Goal: Go to known website: Access a specific website the user already knows

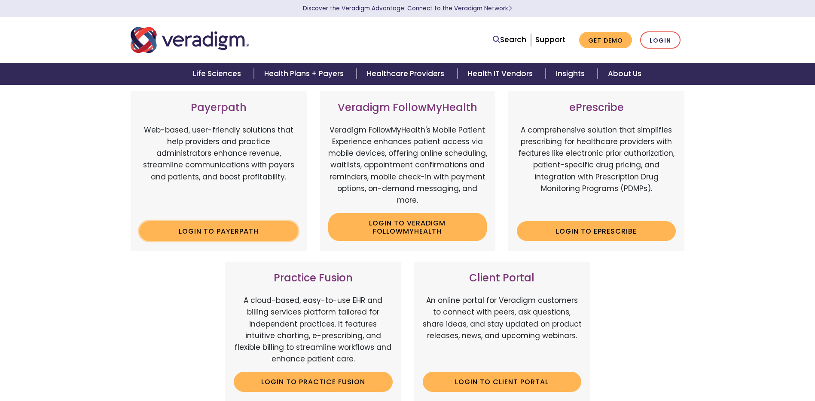
click at [249, 227] on link "Login to Payerpath" at bounding box center [218, 231] width 159 height 20
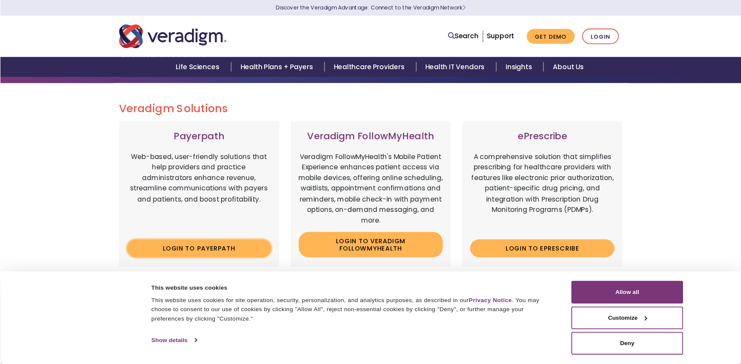
scroll to position [43, 0]
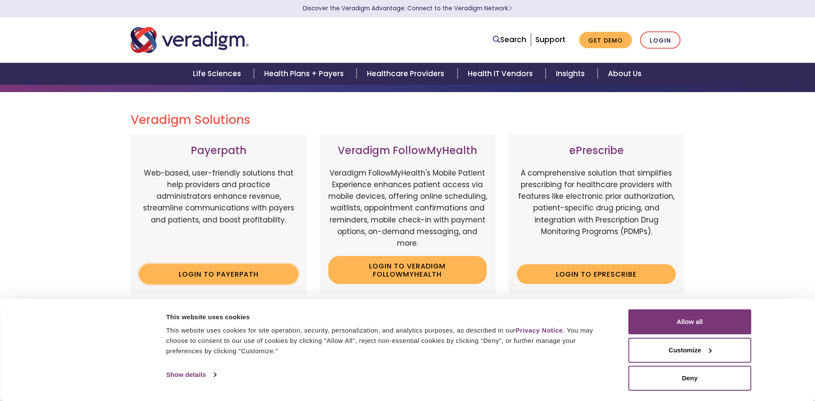
click at [230, 273] on link "Login to Payerpath" at bounding box center [218, 274] width 159 height 20
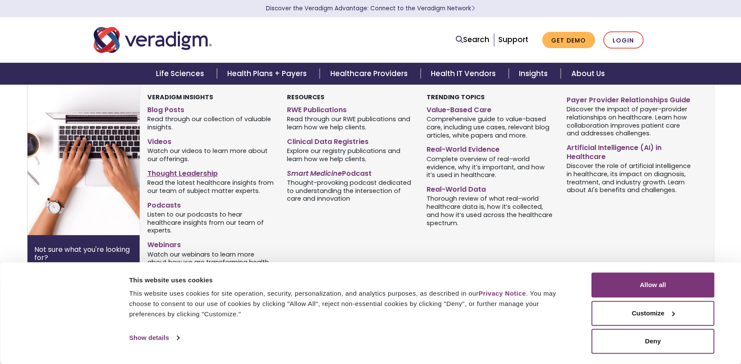
scroll to position [277, 0]
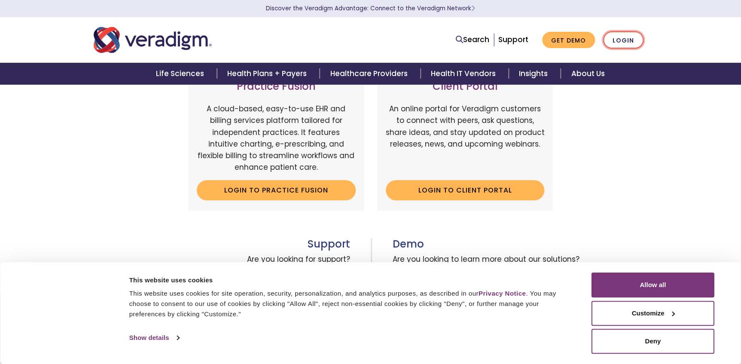
click at [618, 41] on link "Login" at bounding box center [623, 40] width 40 height 18
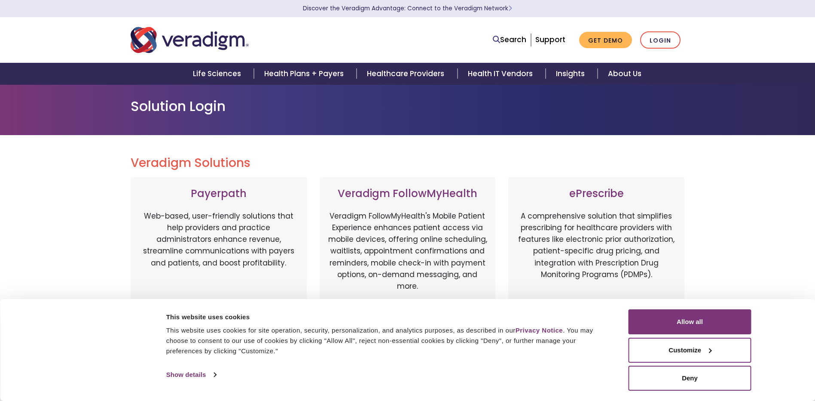
click at [260, 318] on div "This website uses cookies" at bounding box center [387, 317] width 443 height 10
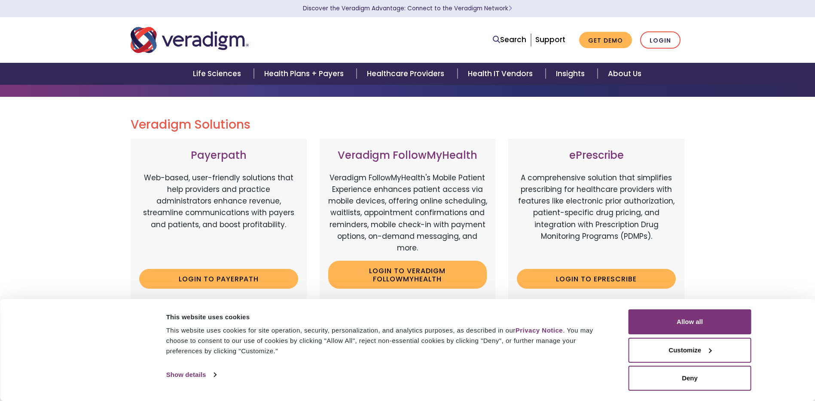
scroll to position [86, 0]
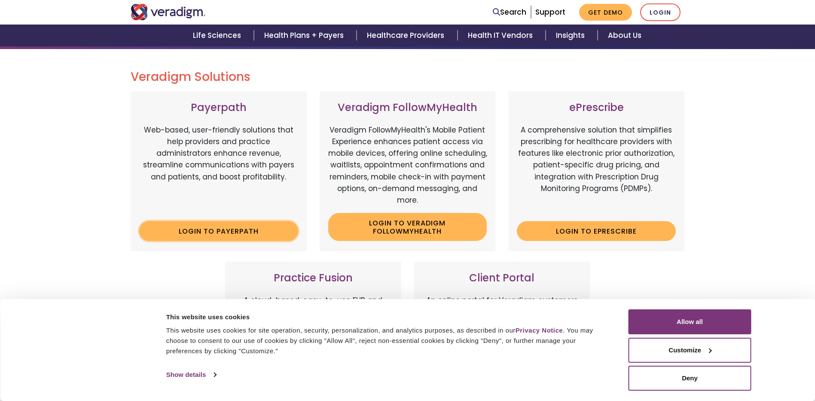
click at [261, 233] on link "Login to Payerpath" at bounding box center [218, 231] width 159 height 20
